Goal: Find specific page/section: Find specific page/section

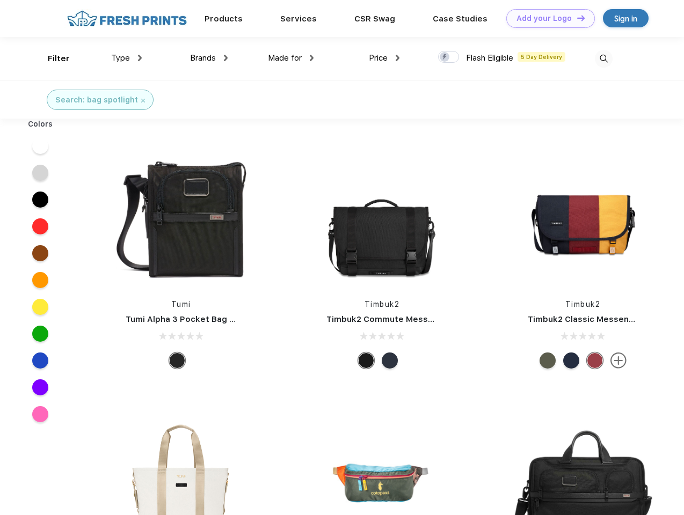
click at [546, 18] on link "Add your Logo Design Tool" at bounding box center [550, 18] width 89 height 19
click at [0, 0] on div "Design Tool" at bounding box center [0, 0] width 0 height 0
click at [576, 18] on link "Add your Logo Design Tool" at bounding box center [550, 18] width 89 height 19
click at [52, 58] on div "Filter" at bounding box center [59, 59] width 22 height 12
click at [127, 58] on span "Type" at bounding box center [120, 58] width 19 height 10
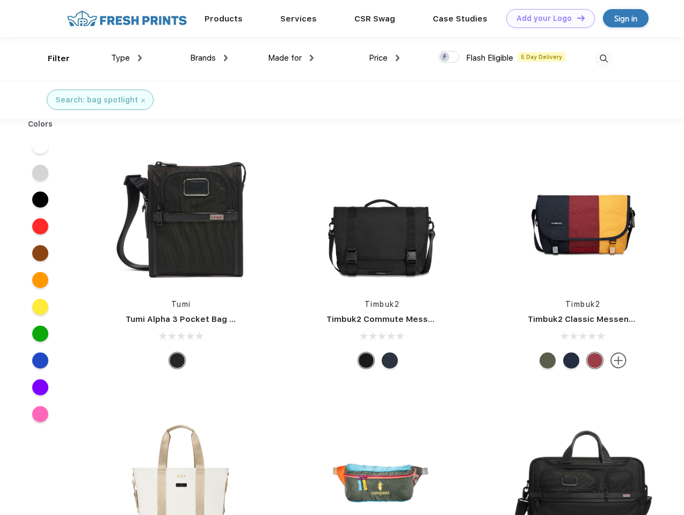
click at [209, 58] on span "Brands" at bounding box center [203, 58] width 26 height 10
click at [291, 58] on span "Made for" at bounding box center [285, 58] width 34 height 10
click at [384, 58] on span "Price" at bounding box center [378, 58] width 19 height 10
click at [449, 57] on div at bounding box center [448, 57] width 21 height 12
click at [445, 57] on input "checkbox" at bounding box center [441, 53] width 7 height 7
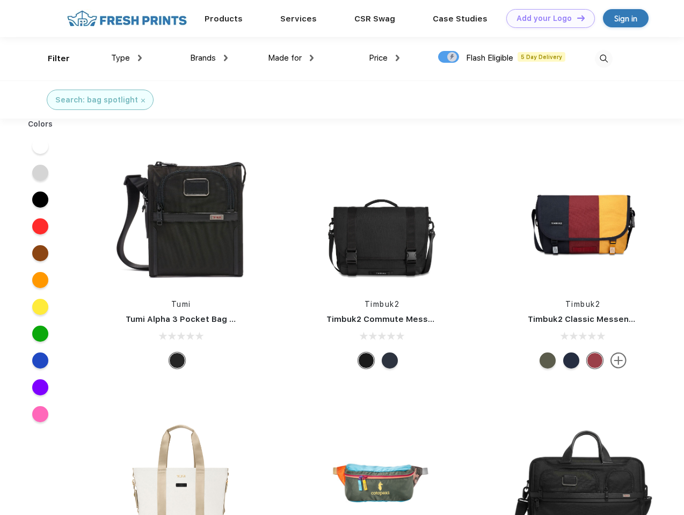
click at [603, 58] on img at bounding box center [604, 59] width 18 height 18
